Goal: Task Accomplishment & Management: Manage account settings

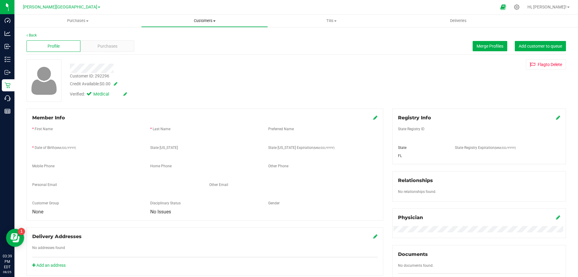
scroll to position [32, 0]
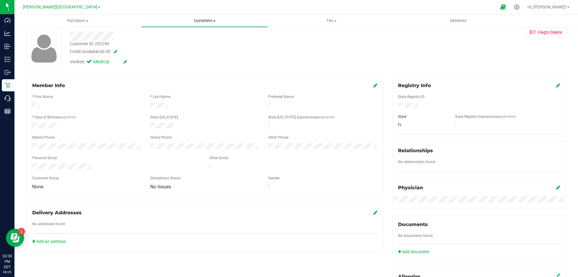
click at [210, 20] on span "Customers" at bounding box center [205, 20] width 126 height 5
click at [173, 37] on span "All customers" at bounding box center [162, 36] width 43 height 5
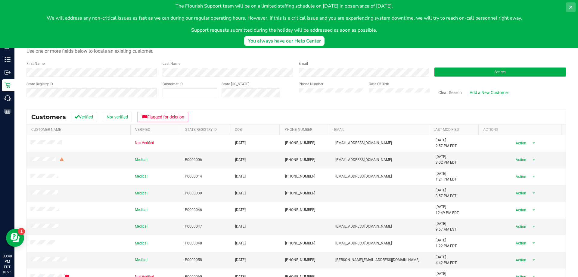
click at [575, 5] on button at bounding box center [571, 7] width 10 height 10
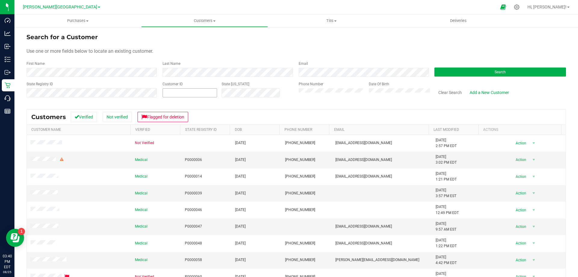
click at [178, 93] on span at bounding box center [190, 92] width 55 height 9
paste input "1542626"
type input "1542626"
click at [499, 73] on span "Search" at bounding box center [500, 72] width 11 height 4
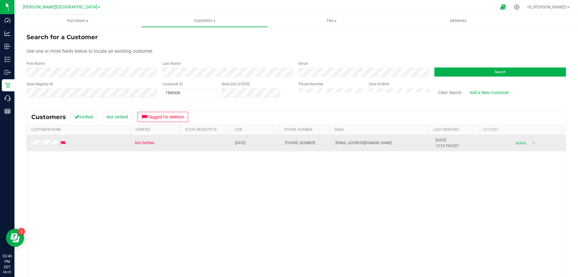
click at [55, 140] on span at bounding box center [48, 143] width 36 height 6
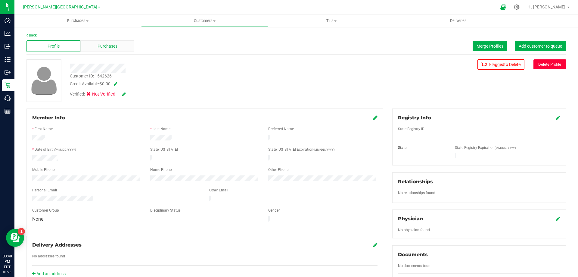
click at [104, 49] on span "Purchases" at bounding box center [108, 46] width 20 height 6
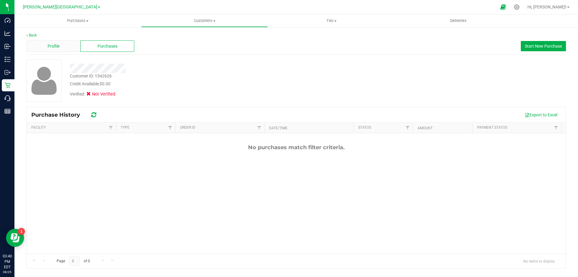
click at [67, 44] on div "Profile" at bounding box center [54, 45] width 54 height 11
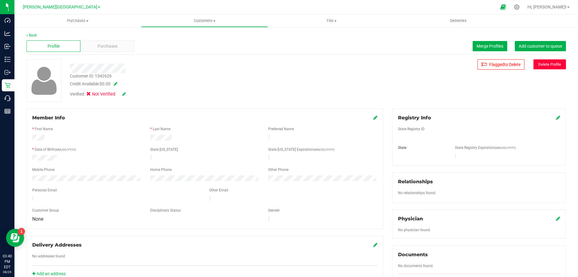
click at [556, 117] on icon at bounding box center [558, 117] width 4 height 5
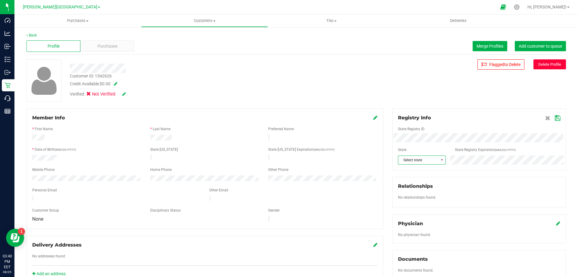
click at [423, 159] on span "Select state" at bounding box center [418, 160] width 40 height 8
click at [408, 232] on li "FL" at bounding box center [418, 233] width 47 height 10
click at [555, 119] on icon at bounding box center [557, 118] width 5 height 5
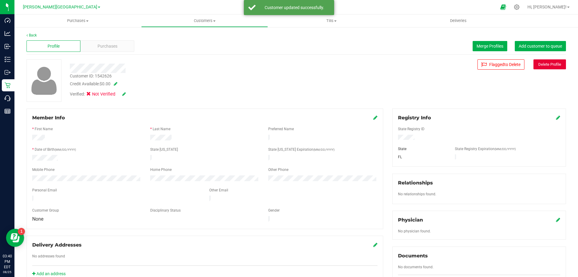
click at [547, 63] on button "Delete Profile" at bounding box center [550, 64] width 33 height 10
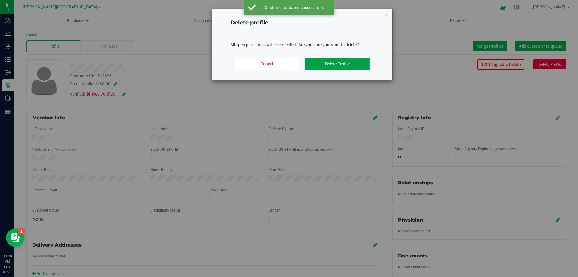
click at [330, 64] on button "Delete Profile" at bounding box center [337, 64] width 65 height 13
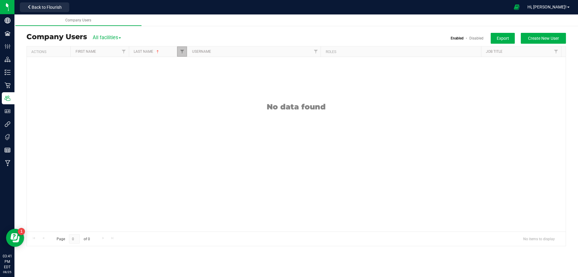
click at [186, 50] on div "Actions First Name Last Name Username Roles Job Title" at bounding box center [294, 51] width 535 height 10
click at [184, 51] on span "Filter" at bounding box center [182, 51] width 5 height 5
click at [231, 181] on button "Clear" at bounding box center [233, 183] width 32 height 13
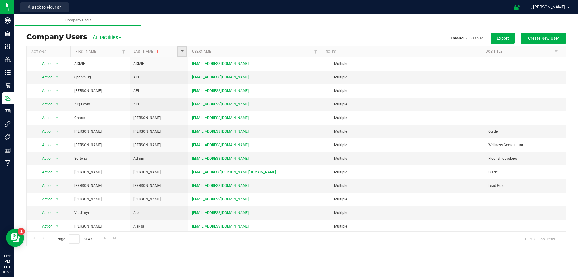
click at [183, 52] on span "Filter" at bounding box center [182, 51] width 5 height 5
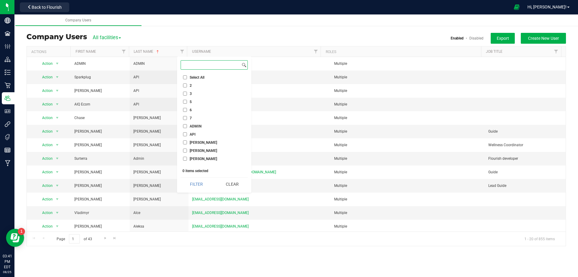
paste input "[PERSON_NAME]"
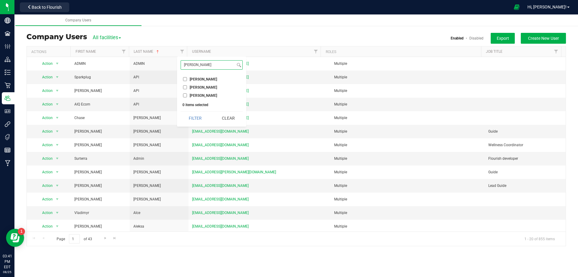
type input "[PERSON_NAME]"
click at [184, 77] on li "[PERSON_NAME]" at bounding box center [212, 79] width 62 height 6
click at [183, 79] on li "[PERSON_NAME]" at bounding box center [212, 79] width 62 height 6
click at [184, 80] on input "[PERSON_NAME]" at bounding box center [185, 79] width 4 height 4
checkbox input "true"
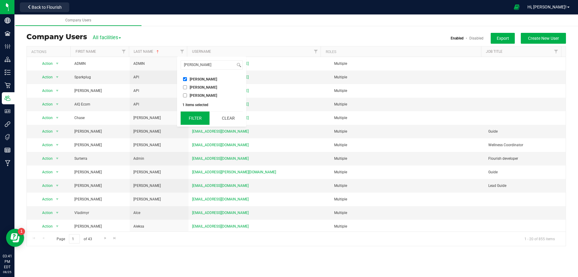
click at [197, 117] on button "Filter" at bounding box center [195, 117] width 29 height 13
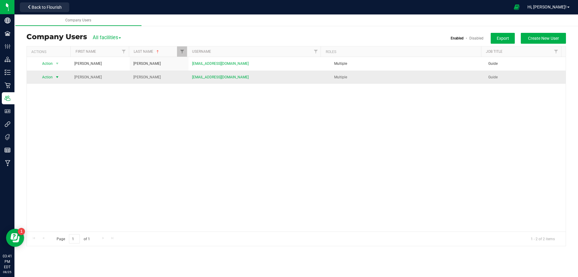
click at [55, 77] on span "select" at bounding box center [57, 77] width 5 height 5
click at [58, 111] on li "View user detail" at bounding box center [53, 114] width 33 height 9
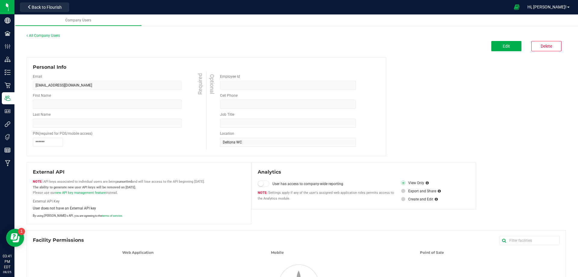
type input "[PERSON_NAME]"
type input "Guide"
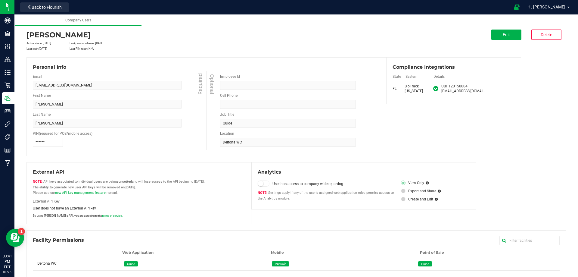
scroll to position [17, 0]
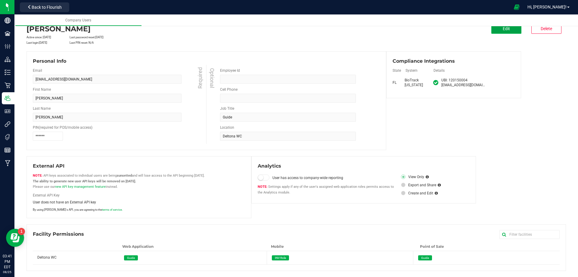
click at [506, 31] on button "Edit" at bounding box center [507, 28] width 30 height 10
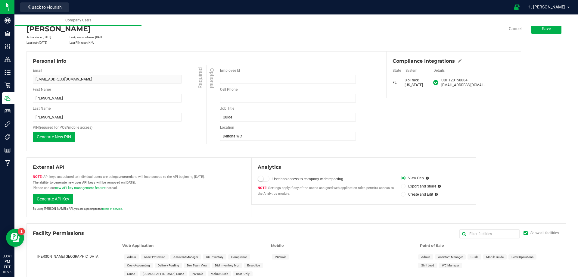
scroll to position [557, 0]
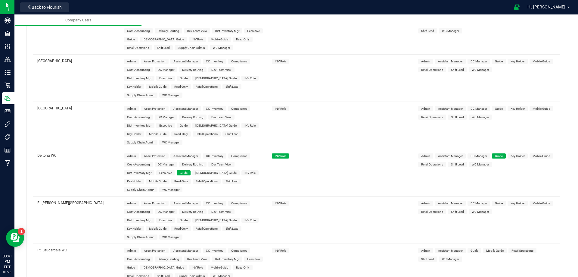
click at [206, 171] on span "[DEMOGRAPHIC_DATA] Guide" at bounding box center [215, 172] width 41 height 3
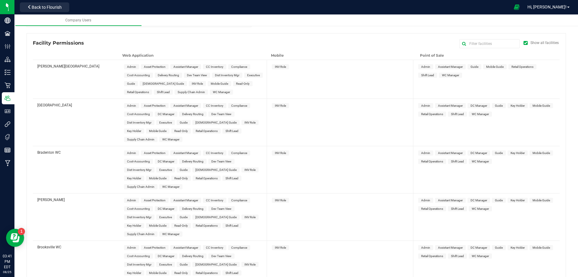
scroll to position [0, 0]
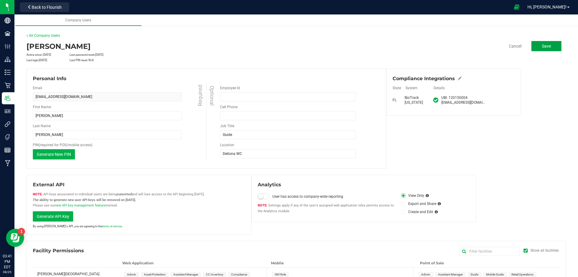
click at [543, 46] on span "Save" at bounding box center [546, 46] width 9 height 5
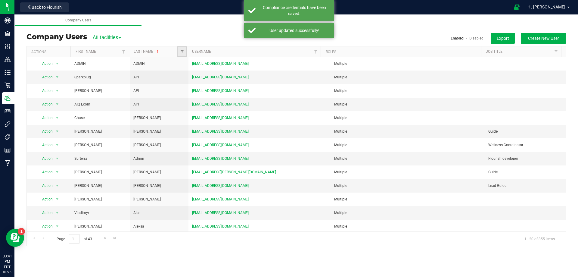
click at [184, 55] on link "Filter" at bounding box center [182, 51] width 10 height 10
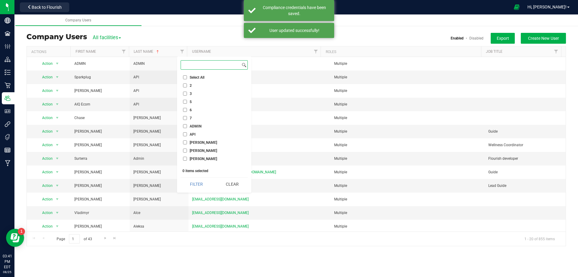
paste input "[PERSON_NAME]"
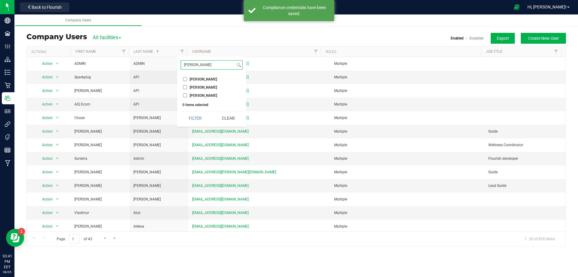
type input "[PERSON_NAME]"
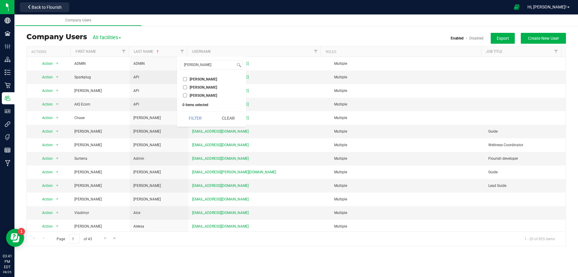
click at [186, 77] on li "[PERSON_NAME]" at bounding box center [212, 79] width 62 height 6
click at [186, 78] on input "[PERSON_NAME]" at bounding box center [185, 79] width 4 height 4
checkbox input "true"
click at [193, 116] on button "Filter" at bounding box center [195, 117] width 29 height 13
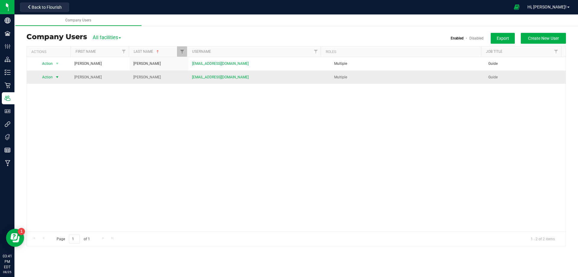
click at [50, 79] on span "Action" at bounding box center [45, 77] width 17 height 8
click at [51, 114] on li "View user detail" at bounding box center [53, 114] width 33 height 9
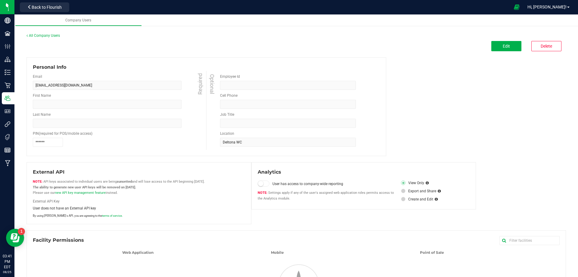
type input "[PERSON_NAME]"
type input "Guide"
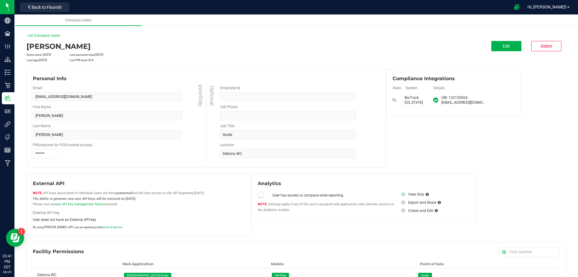
click at [39, 38] on div "All Company Users" at bounding box center [297, 35] width 540 height 5
click at [40, 36] on link "All Company Users" at bounding box center [43, 35] width 33 height 4
